Goal: Information Seeking & Learning: Learn about a topic

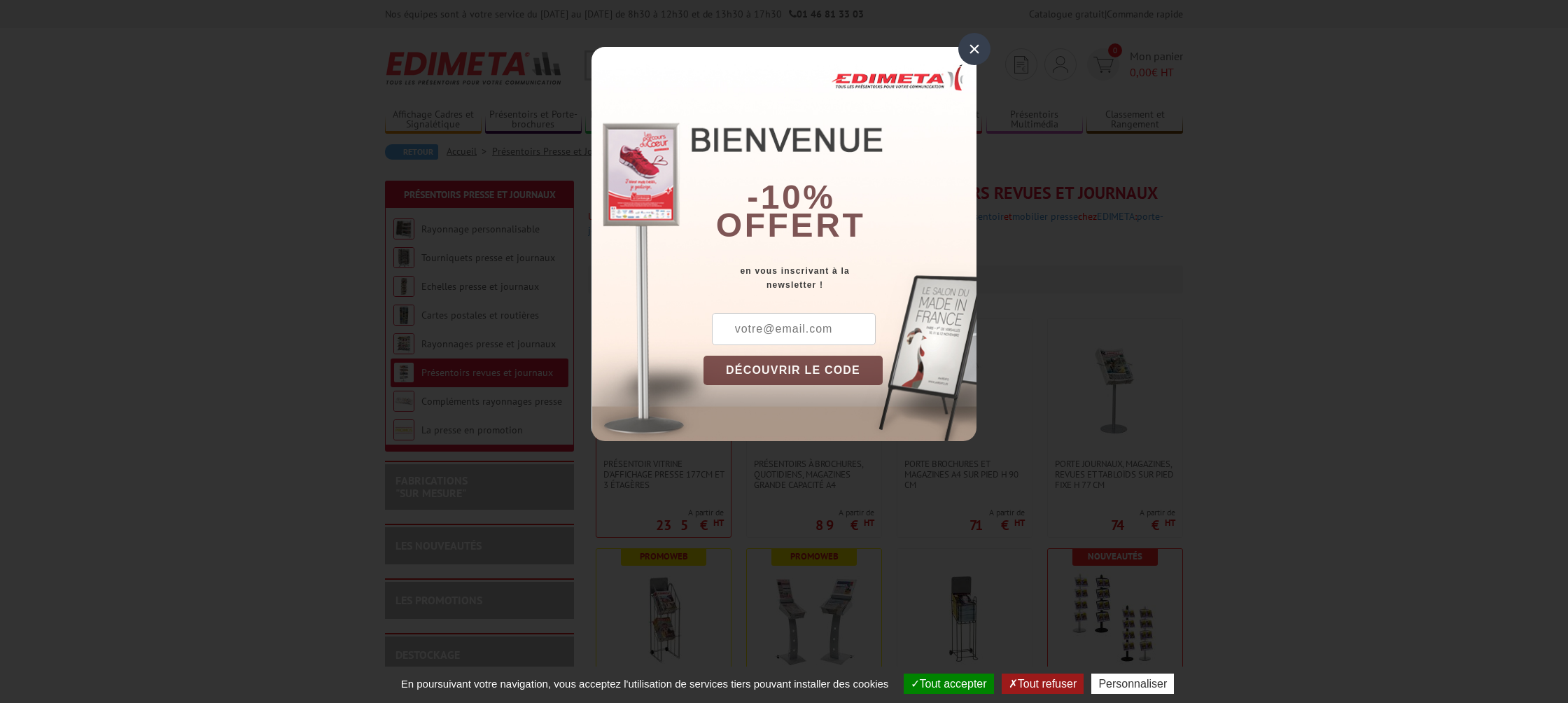
click at [981, 51] on div "×" at bounding box center [974, 49] width 32 height 32
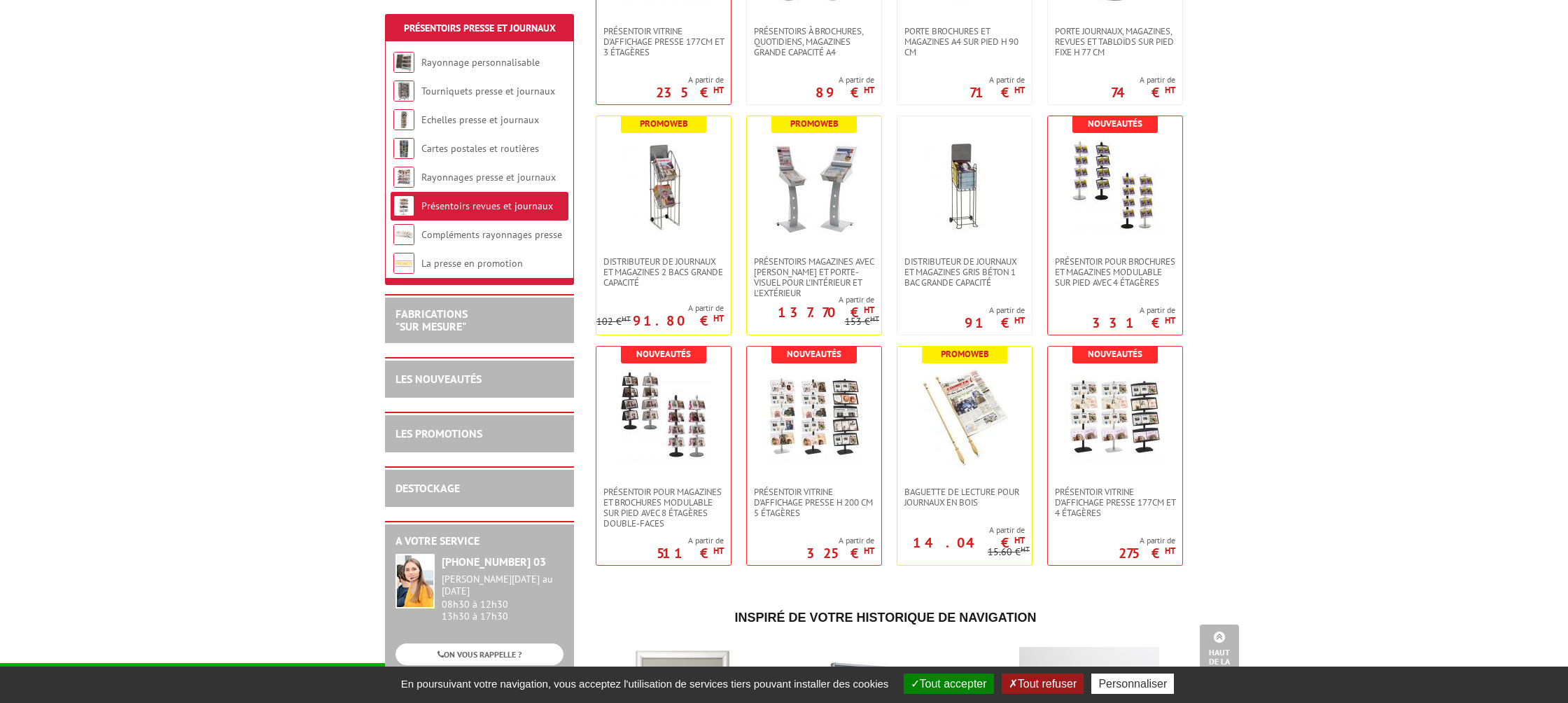
scroll to position [435, 0]
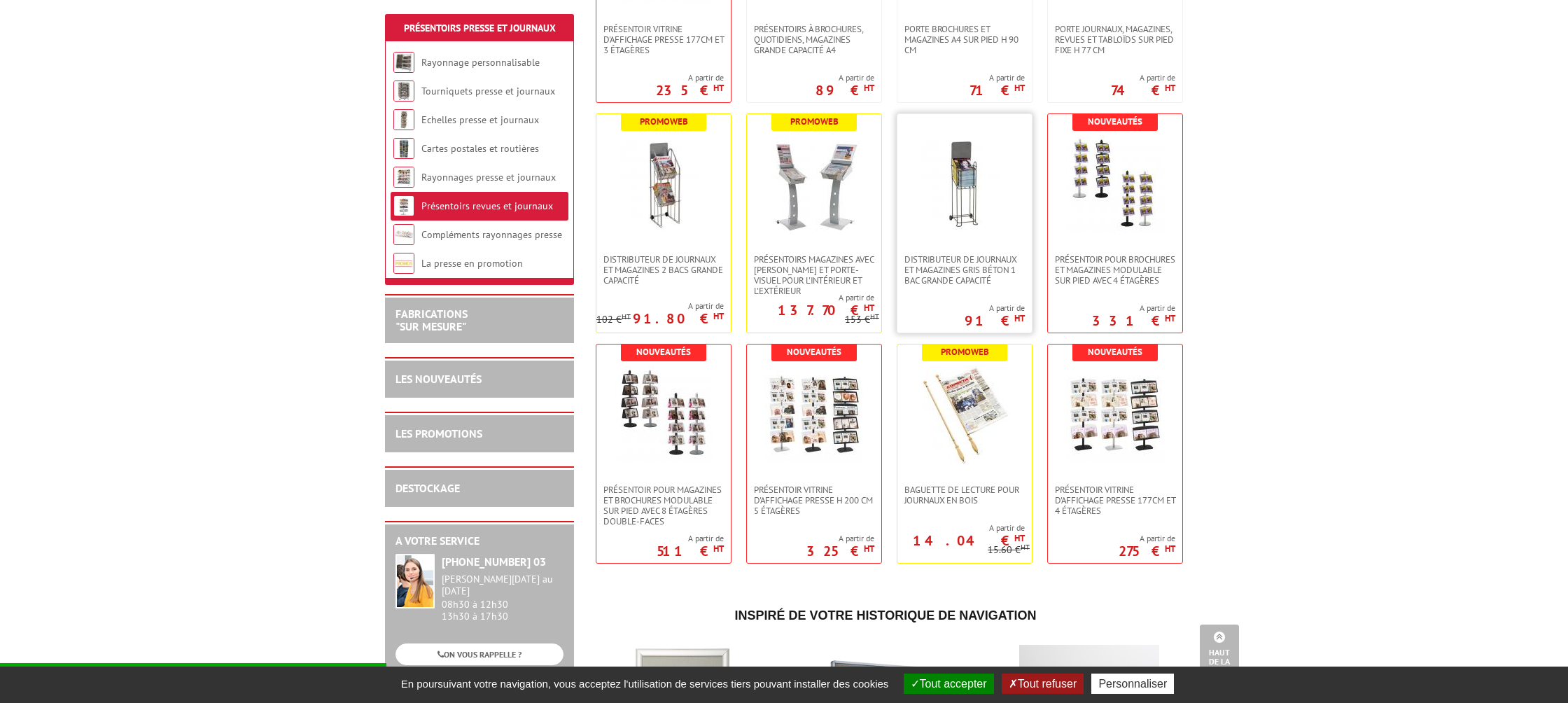
click at [985, 197] on img at bounding box center [964, 184] width 98 height 98
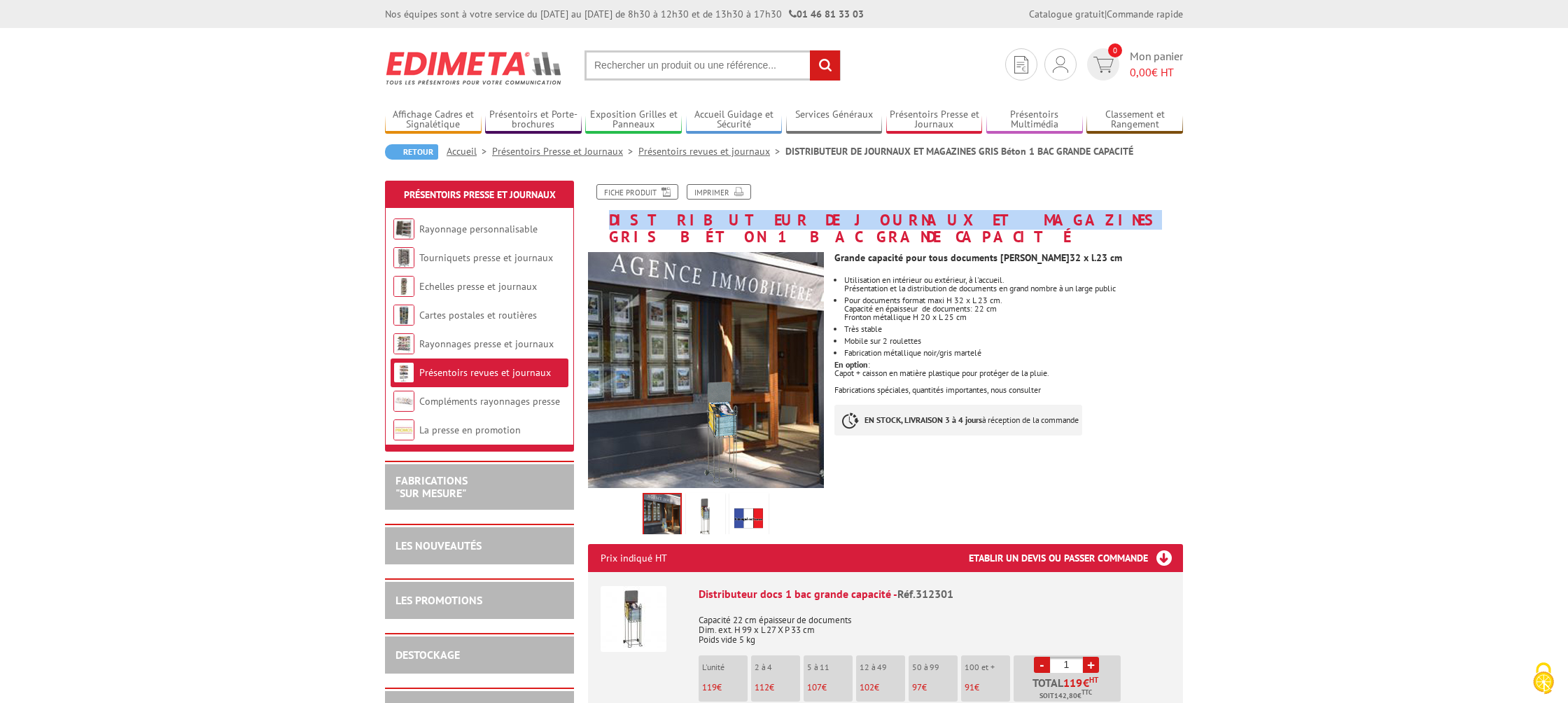
drag, startPoint x: 910, startPoint y: 218, endPoint x: 610, endPoint y: 221, distance: 300.0
click at [610, 221] on h1 "DISTRIBUTEUR DE JOURNAUX ET MAGAZINES GRIS Béton 1 BAC GRANDE CAPACITÉ" at bounding box center [885, 214] width 616 height 61
copy h1 "DISTRIBUTEUR DE JOURNAUX ET MAGAZINES"
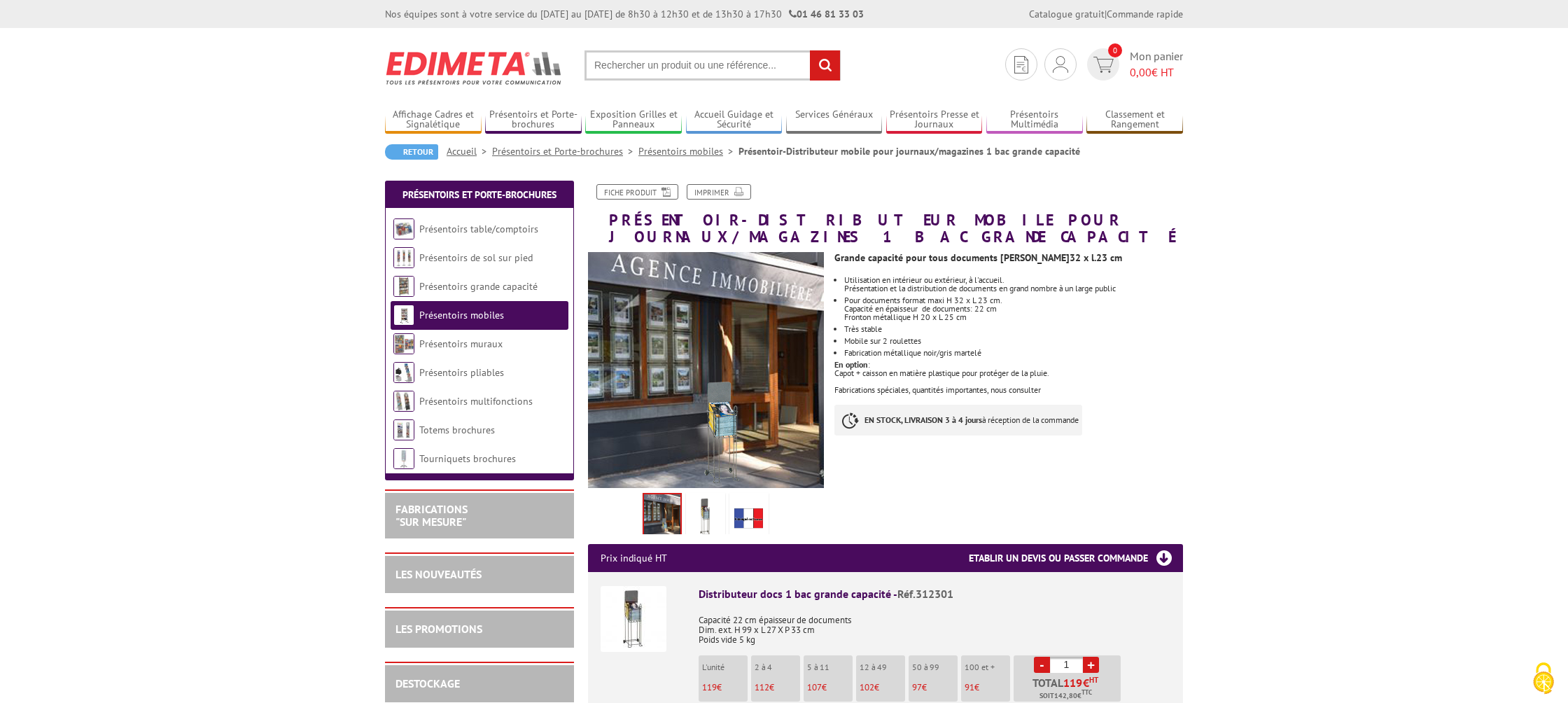
click at [483, 309] on link "Présentoirs mobiles" at bounding box center [461, 314] width 84 height 12
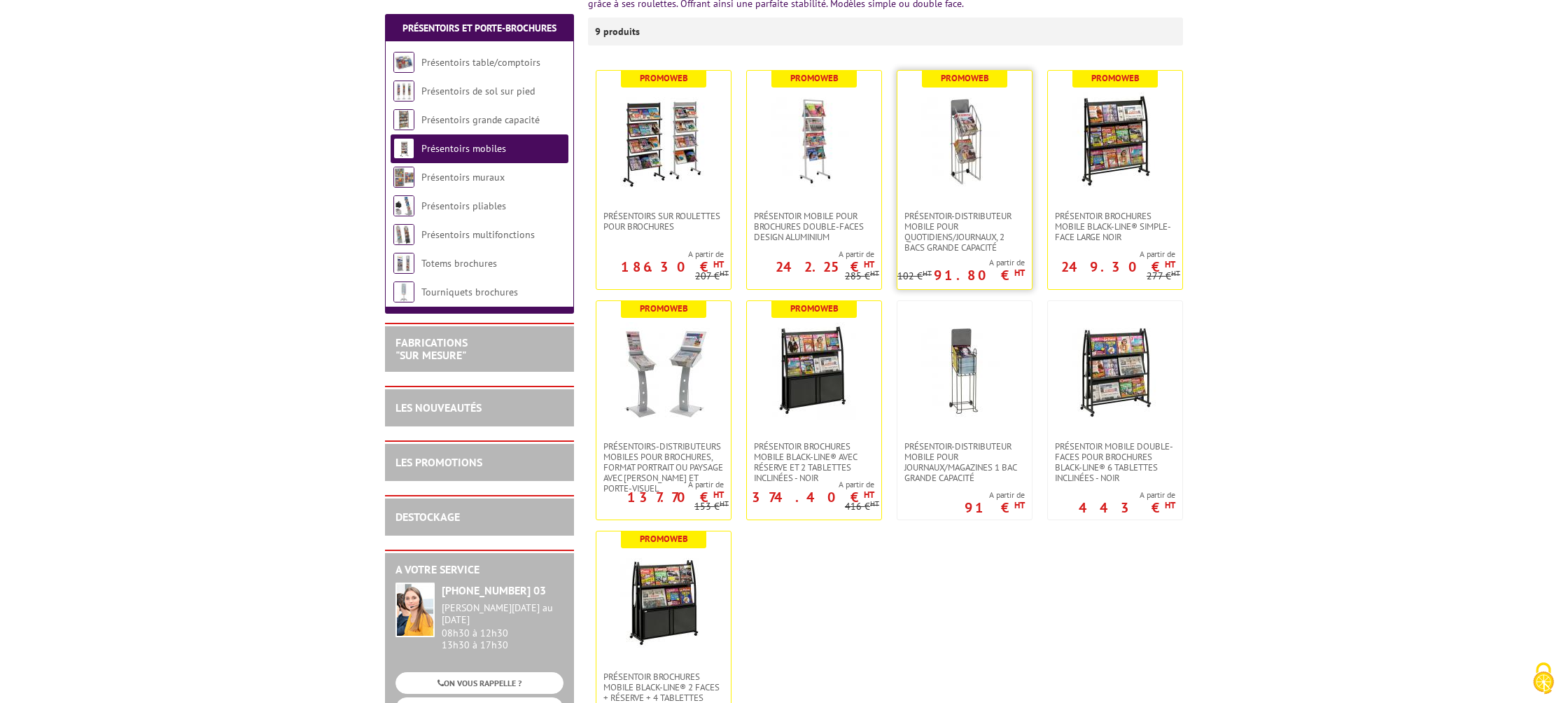
scroll to position [255, 0]
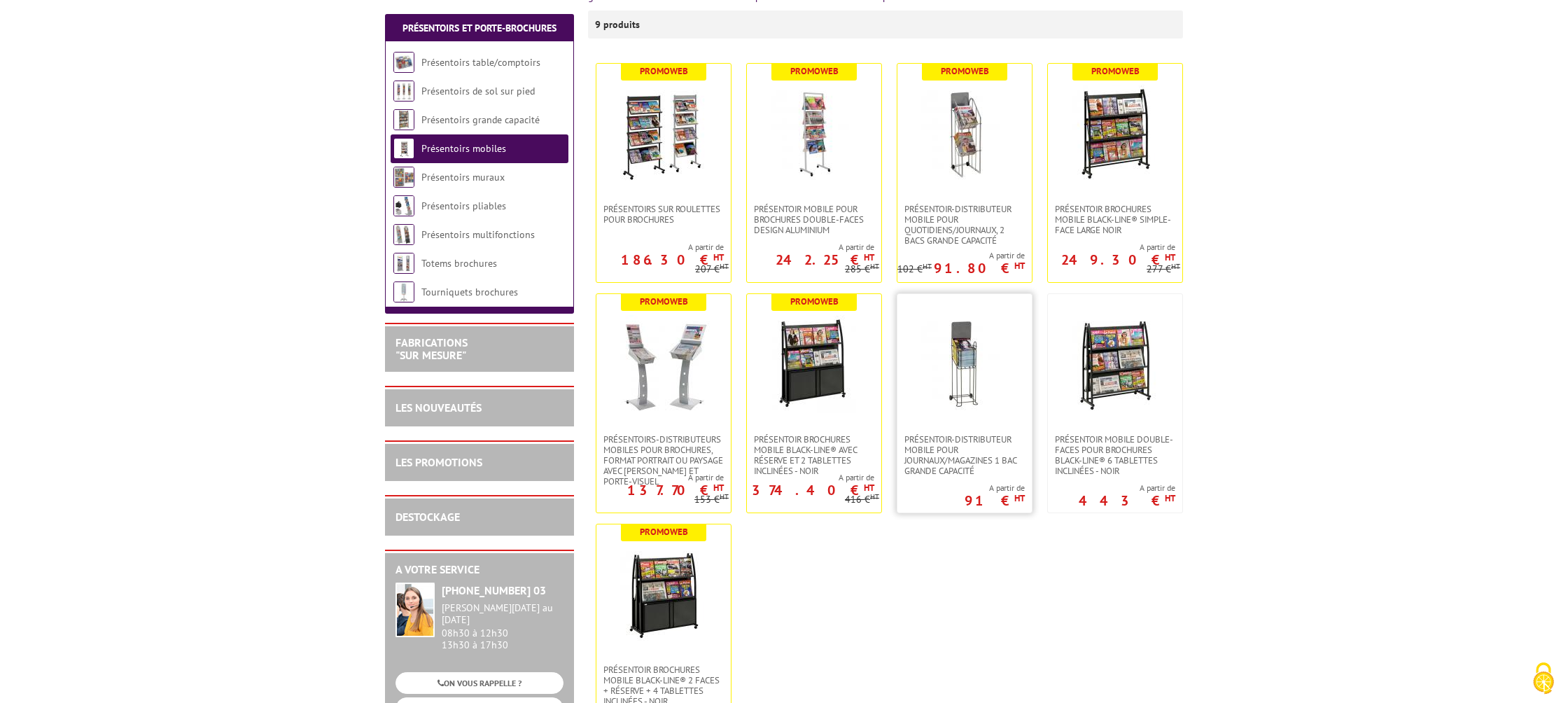
click at [976, 353] on img at bounding box center [964, 364] width 98 height 98
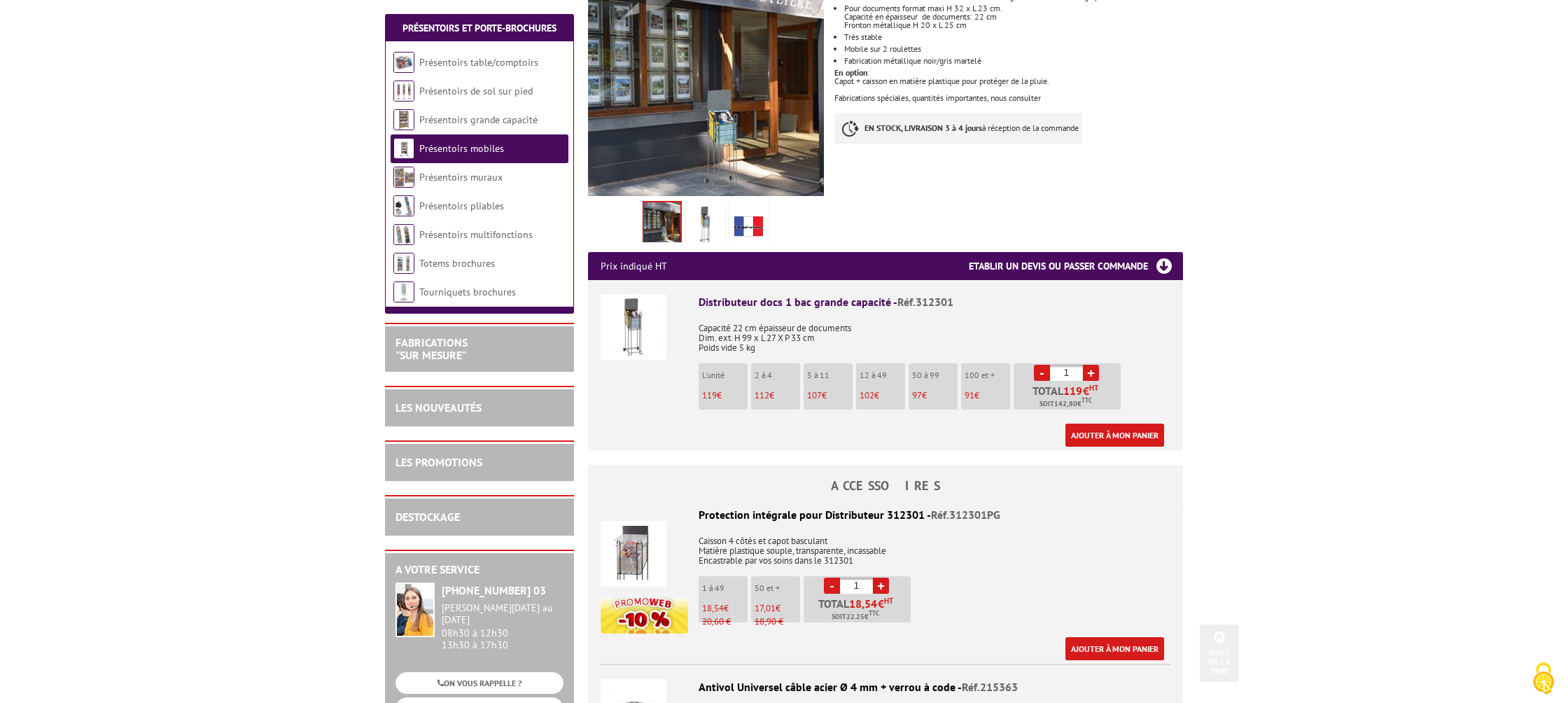
scroll to position [288, 0]
